Goal: Task Accomplishment & Management: Manage account settings

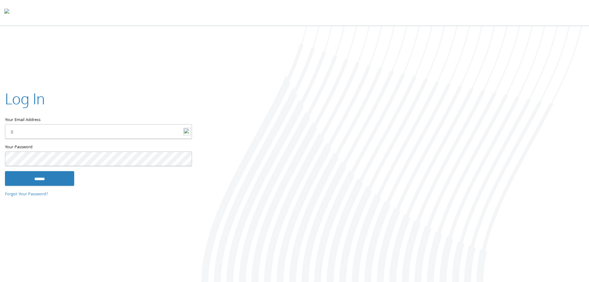
click at [130, 126] on input "Your Email Address" at bounding box center [98, 131] width 187 height 15
type input "**********"
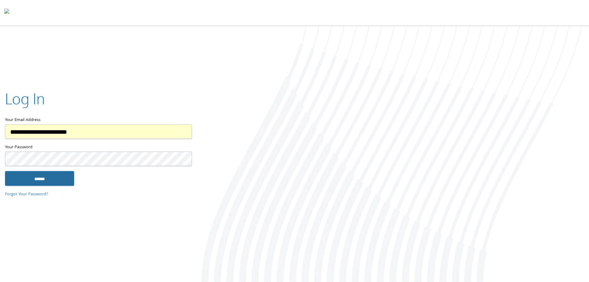
click at [40, 178] on input "******" at bounding box center [39, 178] width 69 height 15
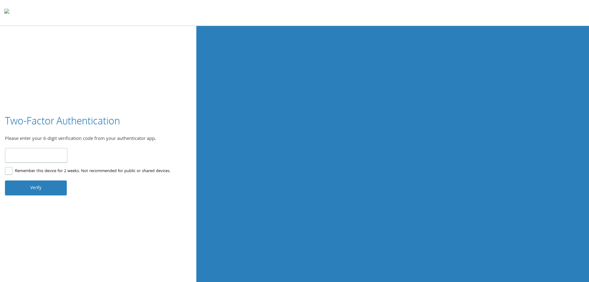
type input "******"
